Goal: Task Accomplishment & Management: Manage account settings

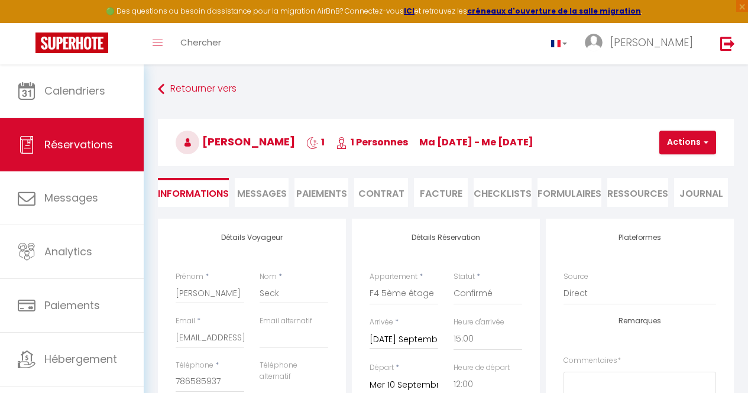
select select "SN"
select select "56896"
select select "15:00"
select select "12:00"
select select "14"
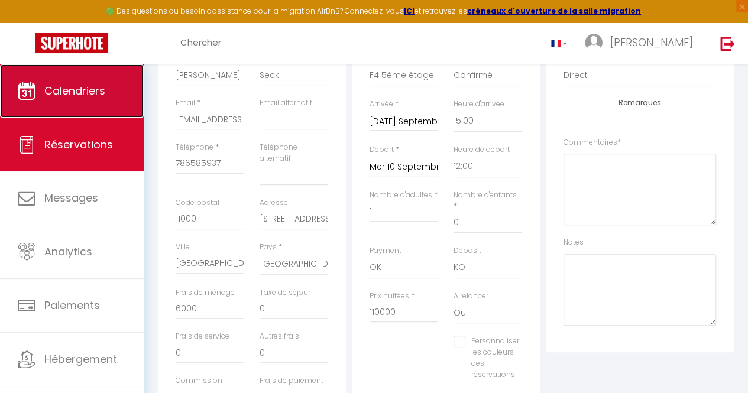
click at [102, 100] on link "Calendriers" at bounding box center [72, 90] width 144 height 53
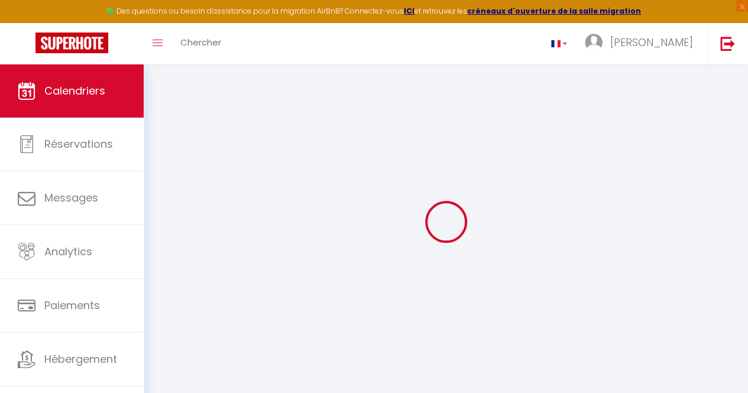
select select
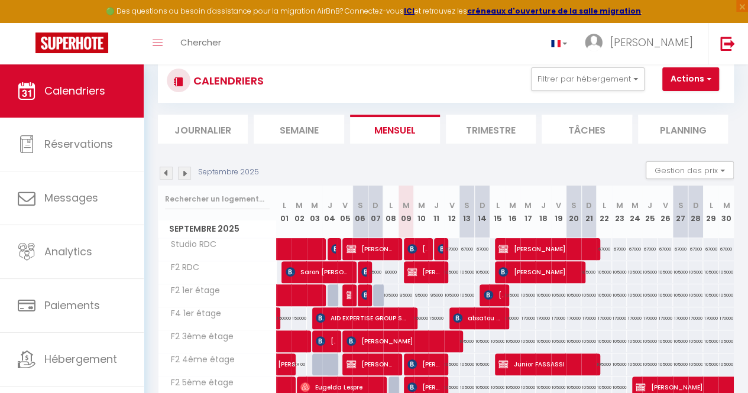
scroll to position [37, 0]
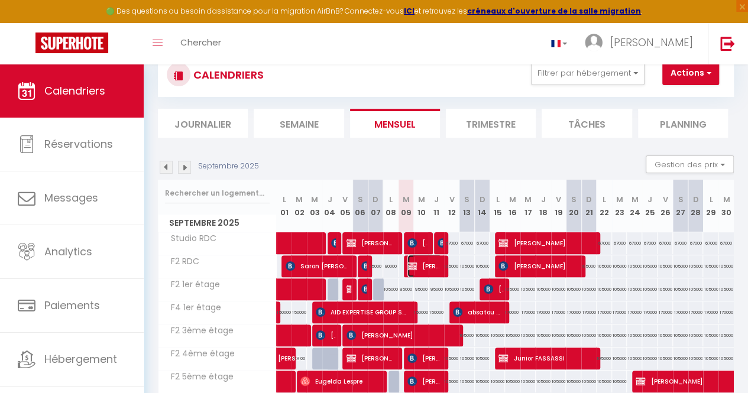
click at [428, 263] on span "[PERSON_NAME] [PERSON_NAME]" at bounding box center [425, 266] width 34 height 22
select select "OK"
select select "KO"
select select "0"
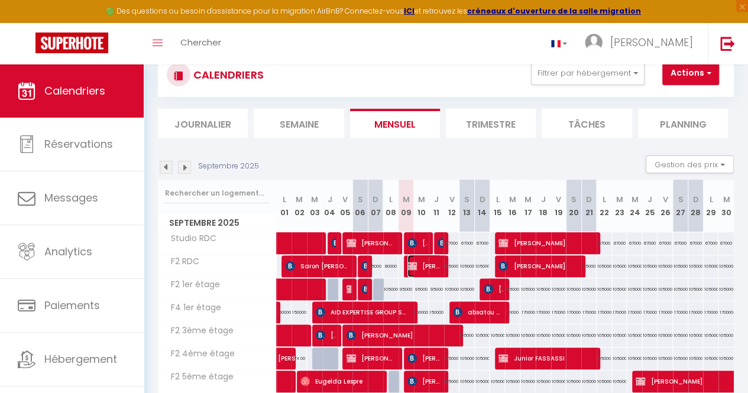
select select "1"
select select
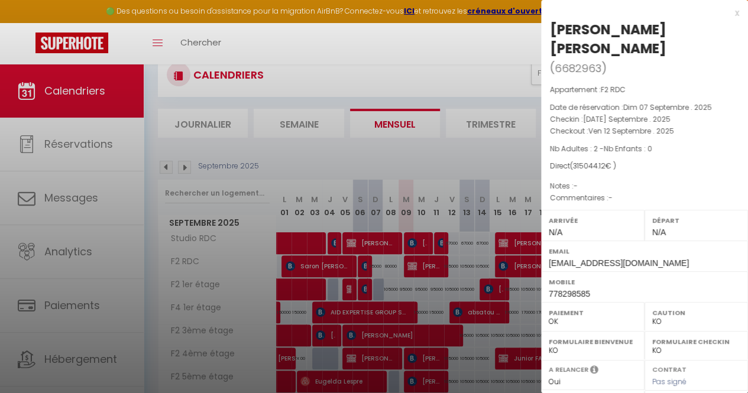
click at [435, 56] on div at bounding box center [374, 196] width 748 height 393
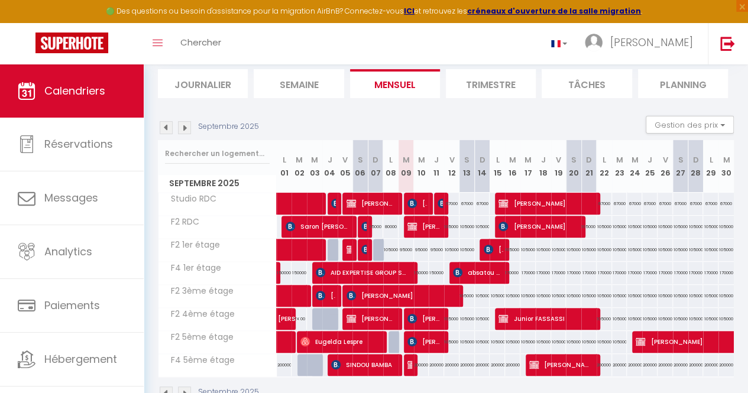
scroll to position [78, 0]
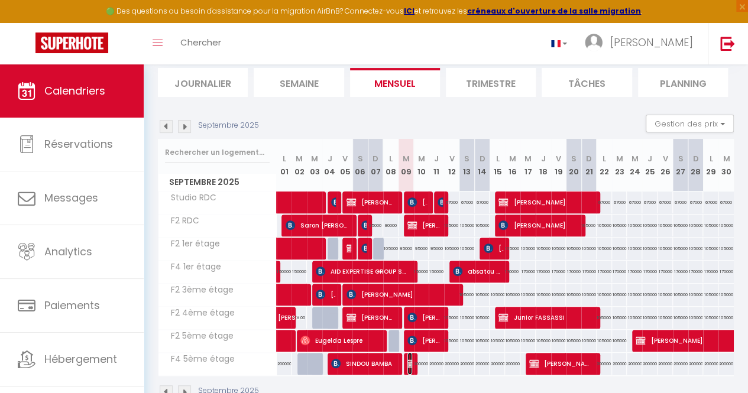
click at [408, 365] on img at bounding box center [412, 363] width 9 height 9
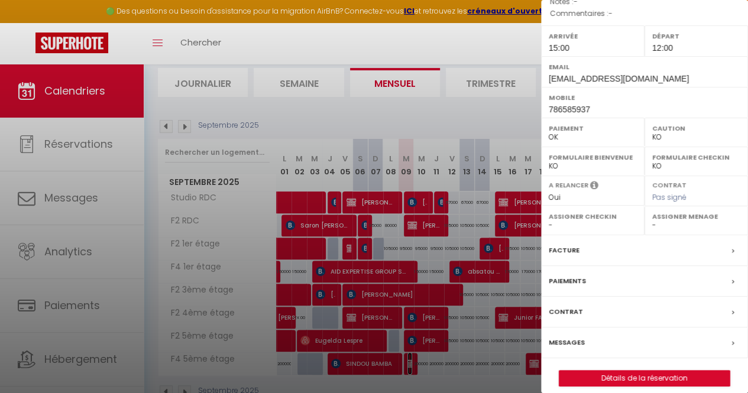
scroll to position [155, 0]
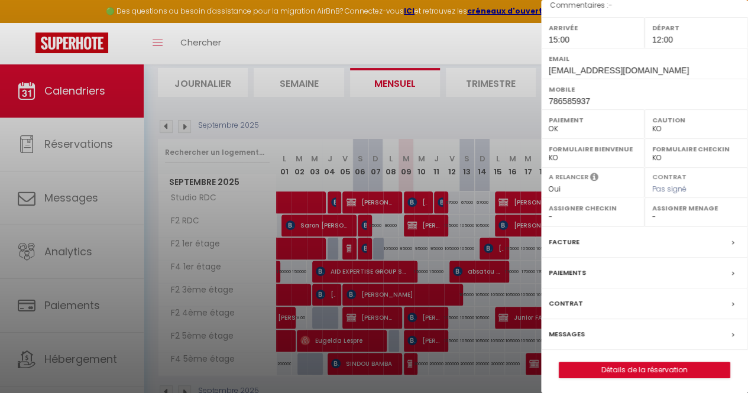
click at [568, 241] on label "Facture" at bounding box center [564, 242] width 31 height 12
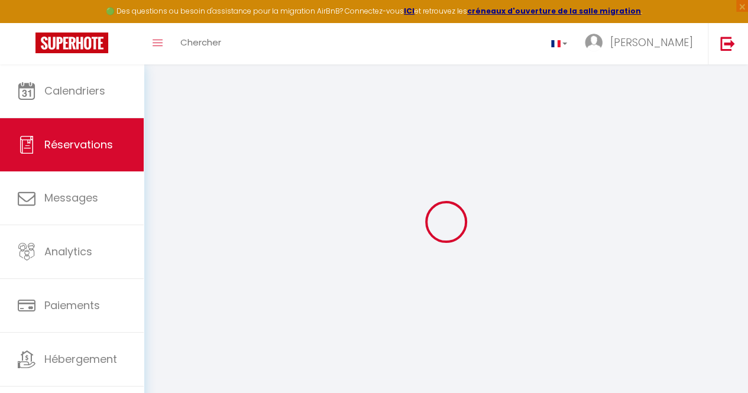
select select "cleaning"
select select
checkbox input "false"
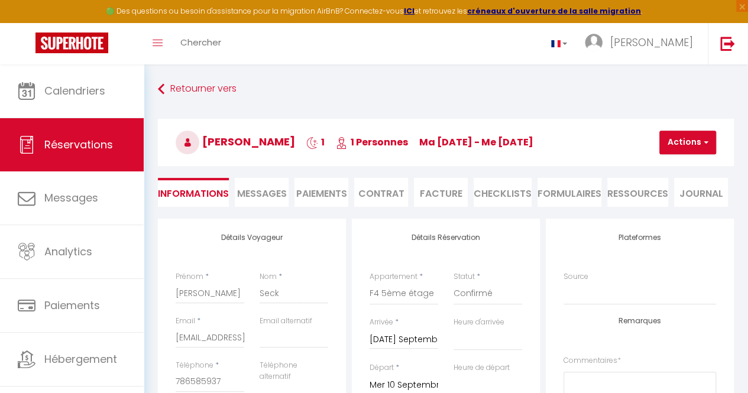
select select
checkbox input "false"
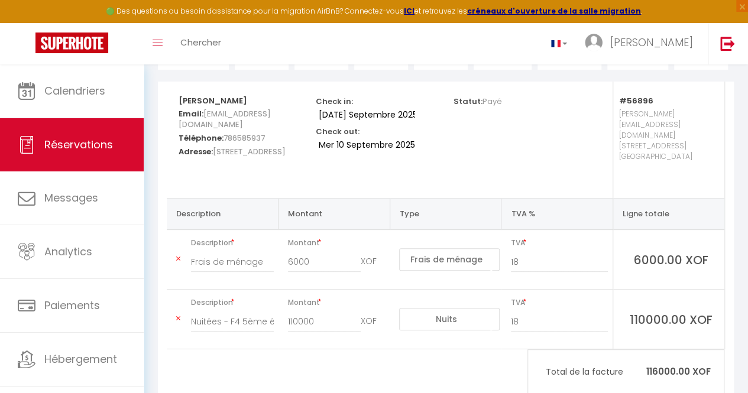
scroll to position [140, 0]
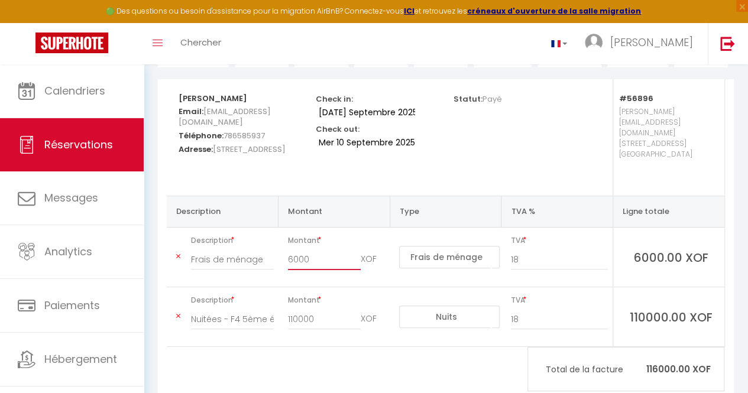
drag, startPoint x: 318, startPoint y: 241, endPoint x: 213, endPoint y: 250, distance: 105.1
click at [213, 250] on tr "Description Frais de ménage Montant 6000 XOF Nuits Frais de ménage Taxe de séjo…" at bounding box center [446, 258] width 558 height 60
type input "0"
click at [288, 358] on div "[PERSON_NAME] Email: [EMAIL_ADDRESS][DOMAIN_NAME] Téléphone: 786585937 Adresse:…" at bounding box center [446, 238] width 576 height 318
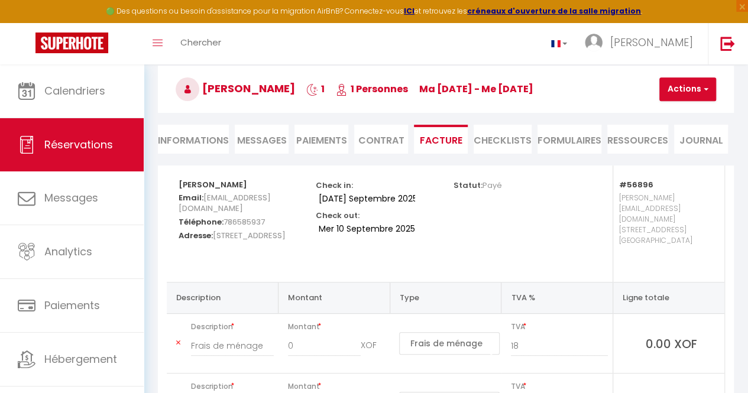
scroll to position [50, 0]
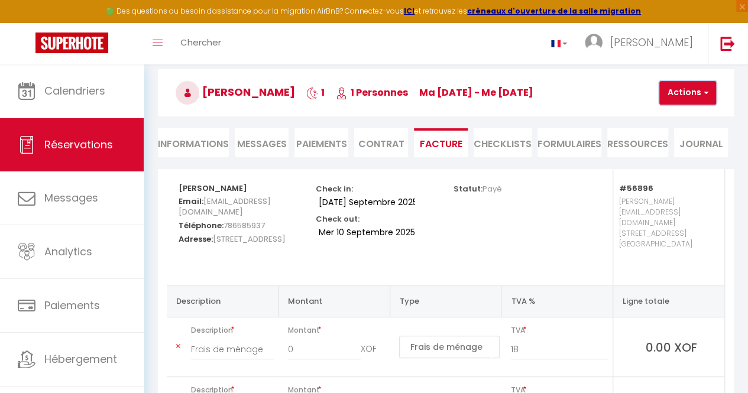
click at [690, 91] on button "Actions" at bounding box center [688, 93] width 57 height 24
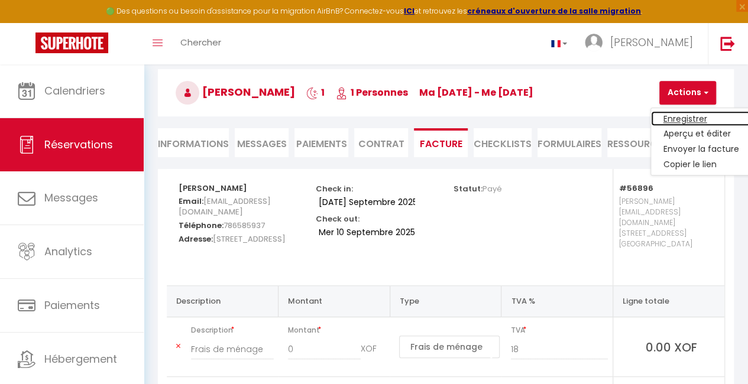
click at [685, 115] on link "Enregistrer" at bounding box center [700, 118] width 99 height 15
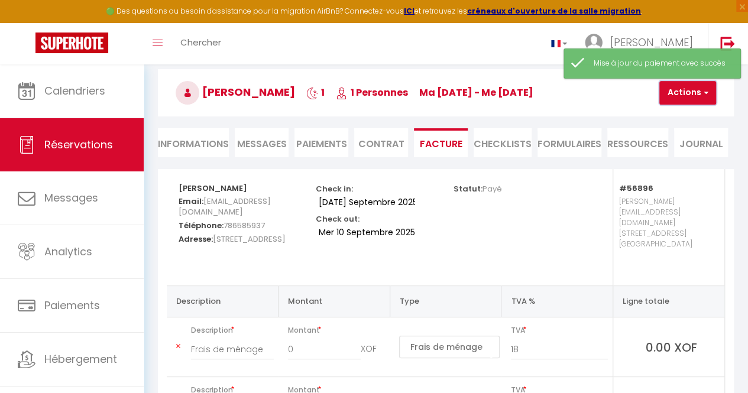
click at [681, 93] on button "Actions" at bounding box center [688, 93] width 57 height 24
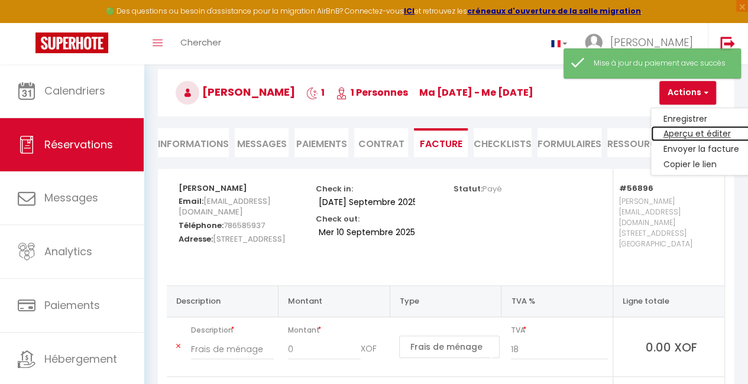
click at [680, 131] on link "Aperçu et éditer" at bounding box center [700, 134] width 99 height 15
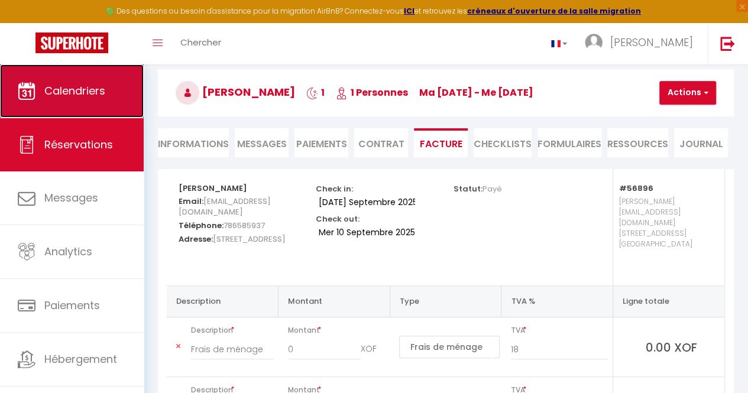
click at [75, 90] on span "Calendriers" at bounding box center [74, 90] width 61 height 15
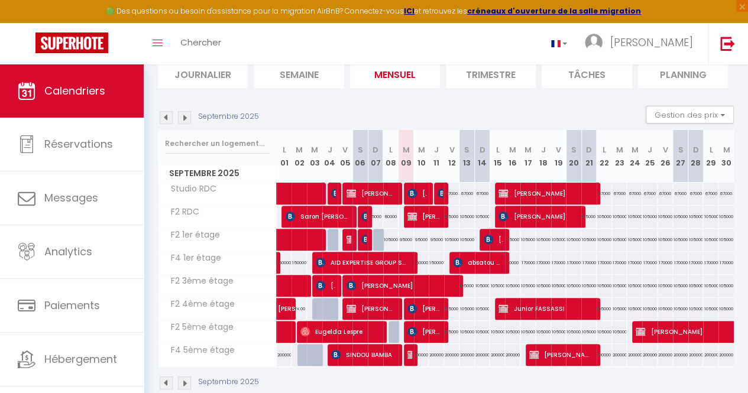
scroll to position [92, 0]
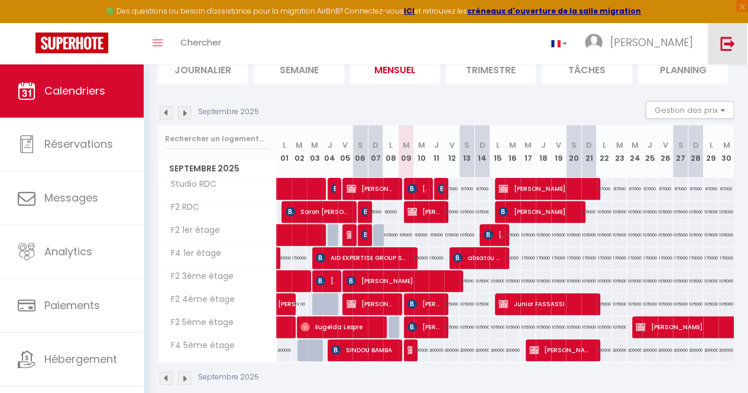
click at [732, 34] on link at bounding box center [727, 43] width 39 height 41
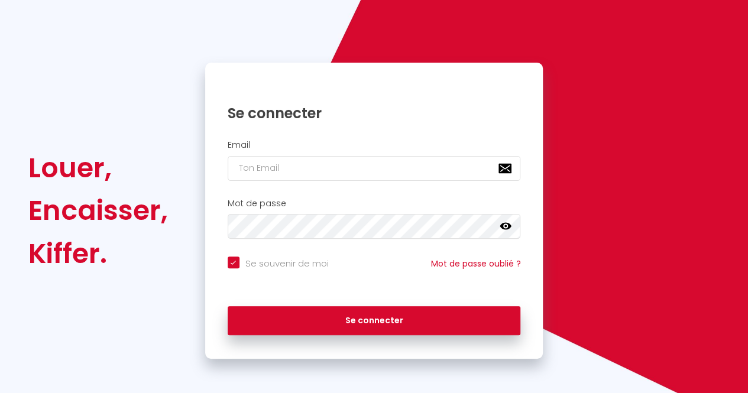
checkbox input "true"
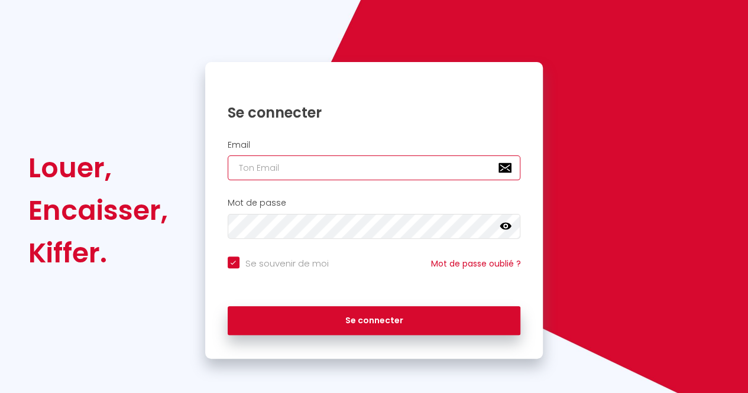
type input "[EMAIL_ADDRESS][DOMAIN_NAME]"
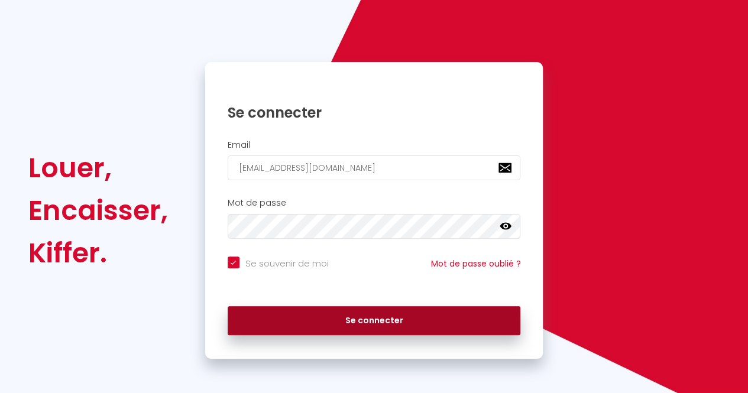
click at [416, 311] on button "Se connecter" at bounding box center [374, 321] width 293 height 30
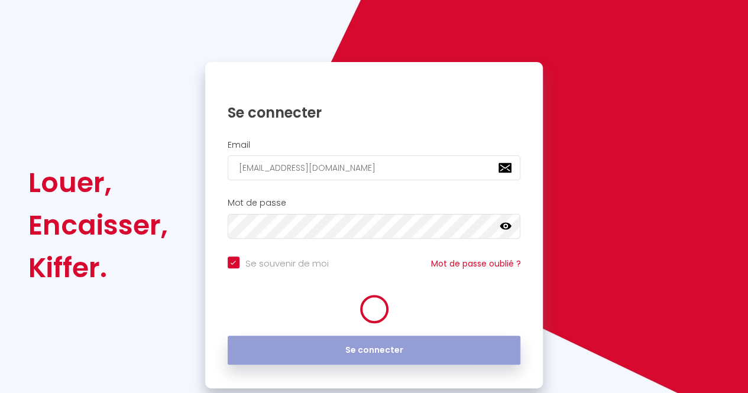
checkbox input "true"
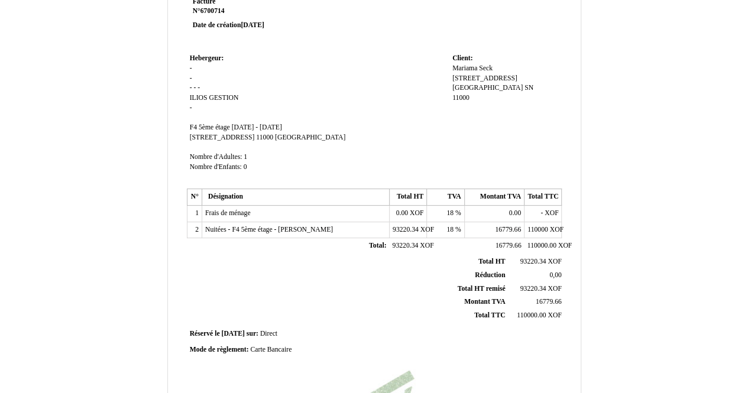
scroll to position [130, 0]
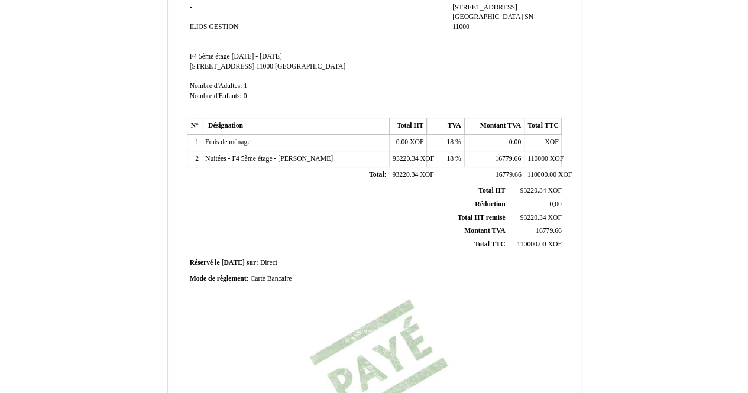
click at [282, 275] on span "Carte Bancaire" at bounding box center [270, 279] width 41 height 8
type input "C"
type input "Espèces"
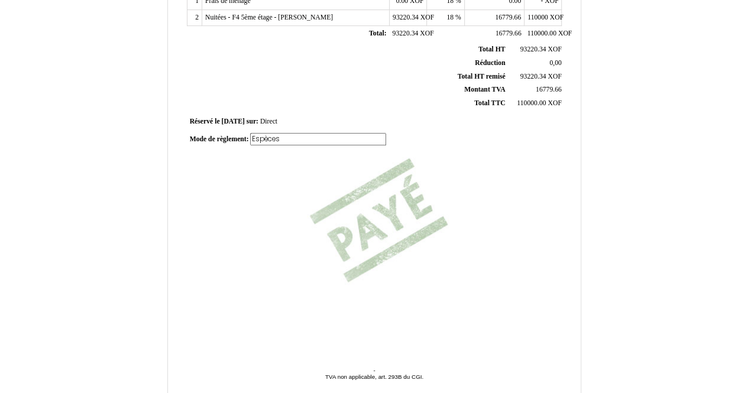
scroll to position [294, 0]
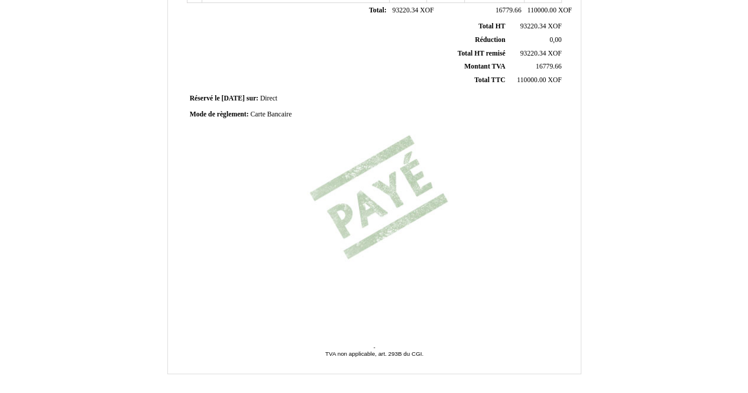
click at [420, 208] on div "Facture Facture N° 6700714 6700714 Date de création 09 September 2025 Hebergeur…" at bounding box center [374, 38] width 379 height 559
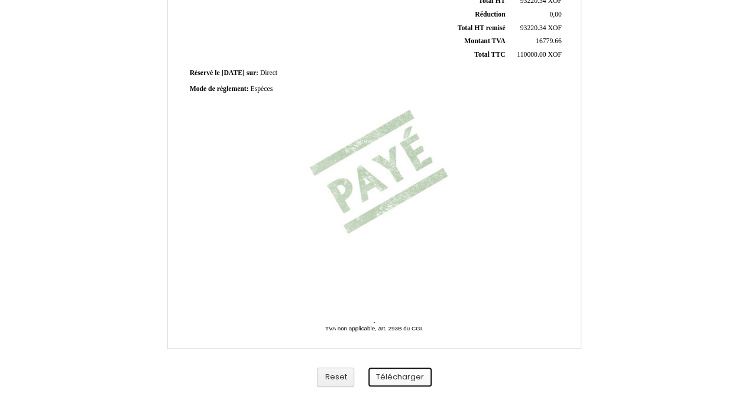
click at [422, 376] on button "Télécharger" at bounding box center [400, 378] width 63 height 20
